Goal: Task Accomplishment & Management: Manage account settings

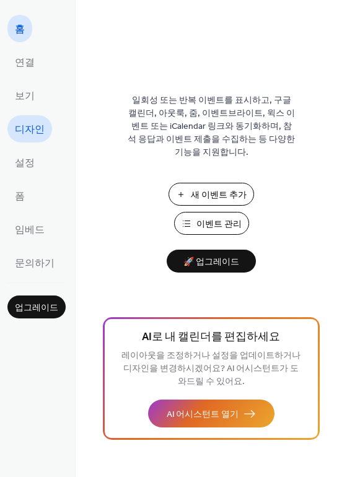
click at [23, 122] on span "디자인" at bounding box center [30, 130] width 30 height 20
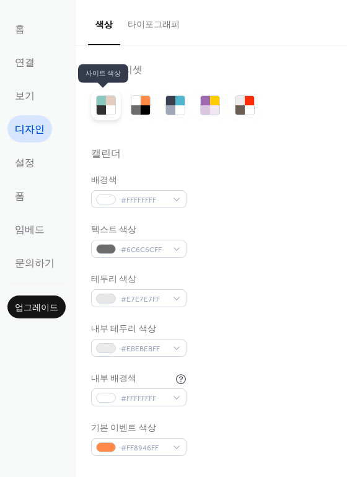
click at [106, 105] on div at bounding box center [110, 109] width 9 height 9
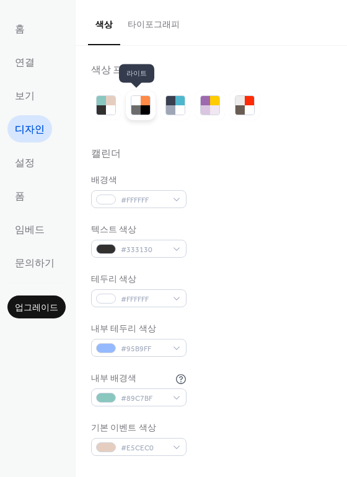
click at [141, 102] on div at bounding box center [145, 100] width 9 height 9
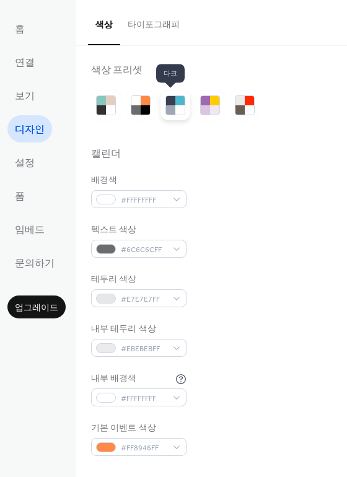
click at [175, 105] on div at bounding box center [179, 100] width 9 height 9
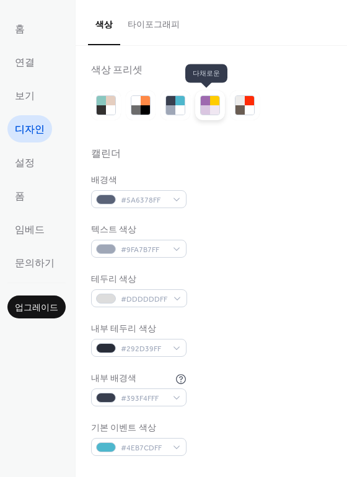
click at [210, 108] on div at bounding box center [214, 109] width 9 height 9
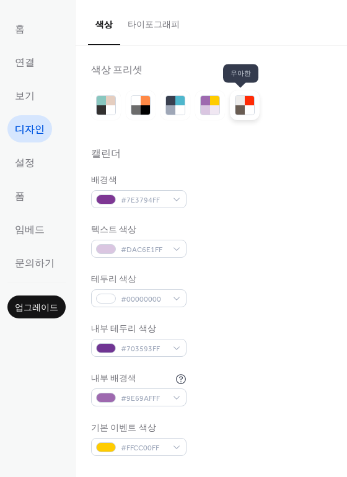
click at [247, 105] on div at bounding box center [249, 109] width 9 height 9
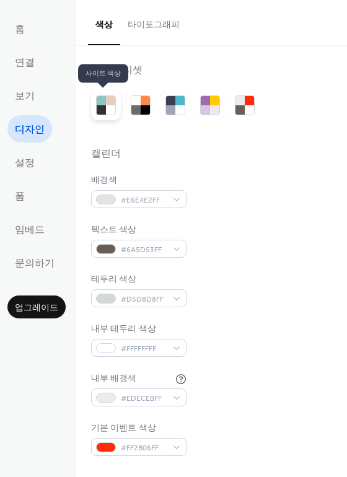
click at [106, 112] on div at bounding box center [110, 109] width 9 height 9
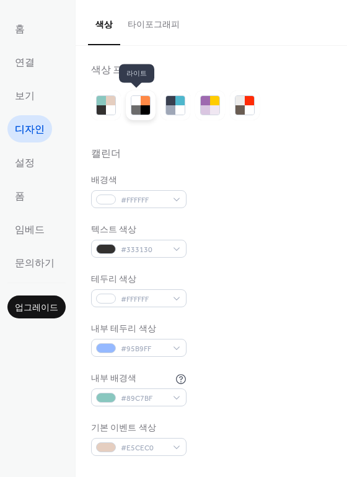
click at [141, 104] on div at bounding box center [145, 100] width 9 height 9
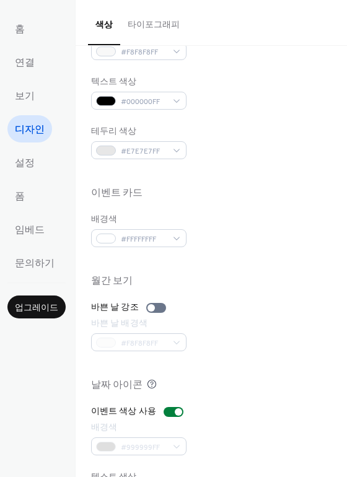
scroll to position [531, 0]
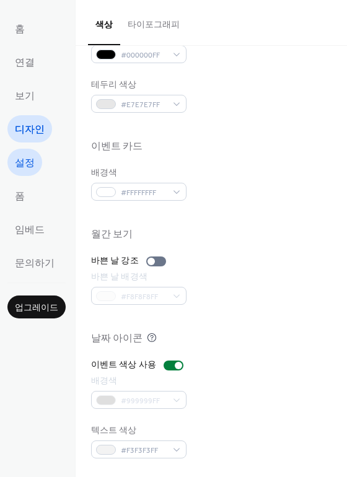
click at [25, 166] on span "설정" at bounding box center [25, 164] width 20 height 20
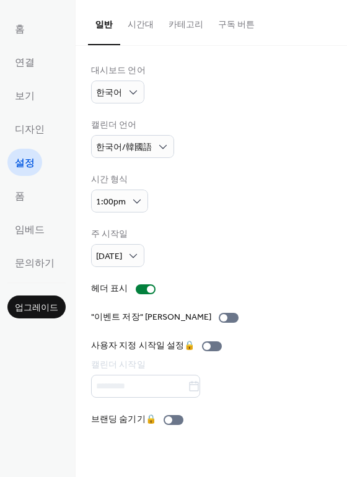
click at [130, 23] on button "시간대" at bounding box center [140, 22] width 41 height 44
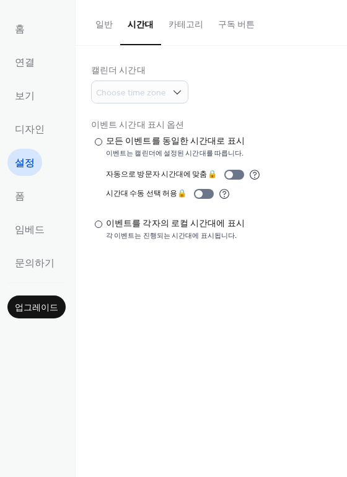
click at [177, 21] on button "카테고리" at bounding box center [186, 22] width 50 height 44
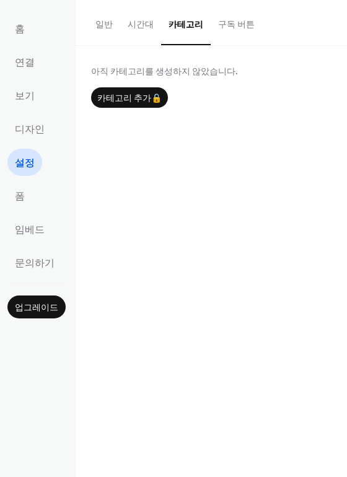
click at [216, 24] on button "구독 버튼" at bounding box center [236, 22] width 51 height 44
